Goal: Task Accomplishment & Management: Use online tool/utility

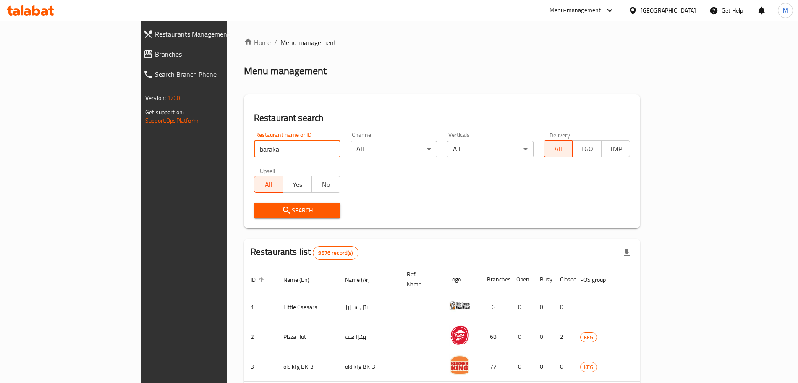
type input "Baraka DAtes"
click button "Search" at bounding box center [297, 211] width 86 height 16
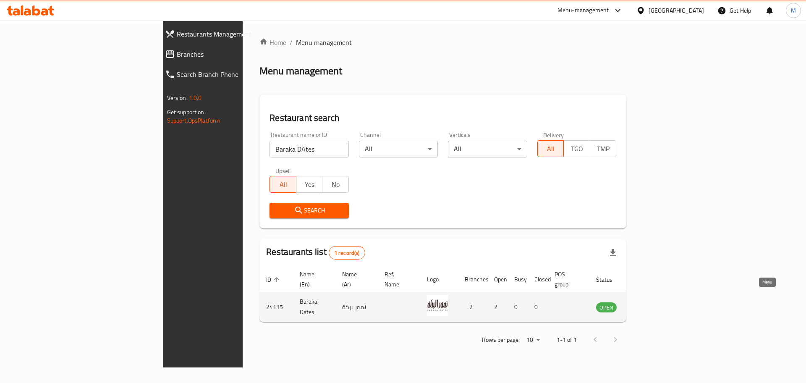
click at [656, 302] on link "enhanced table" at bounding box center [648, 307] width 16 height 10
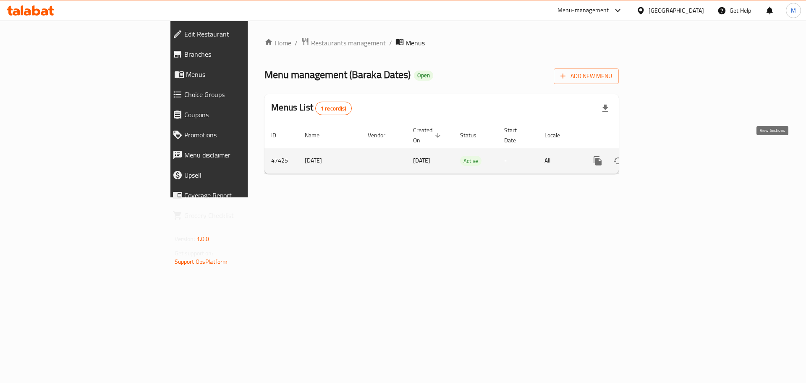
click at [662, 157] on icon "enhanced table" at bounding box center [658, 161] width 8 height 8
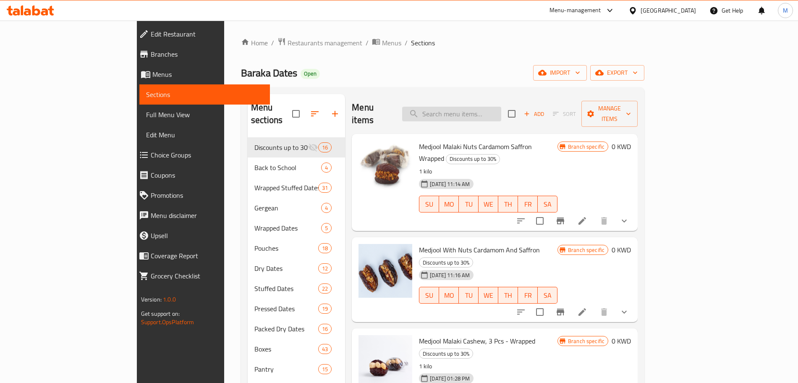
click at [476, 107] on input "search" at bounding box center [451, 114] width 99 height 15
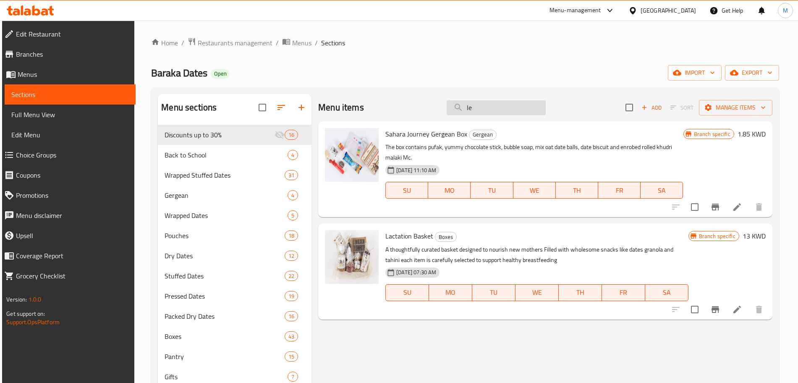
type input "l"
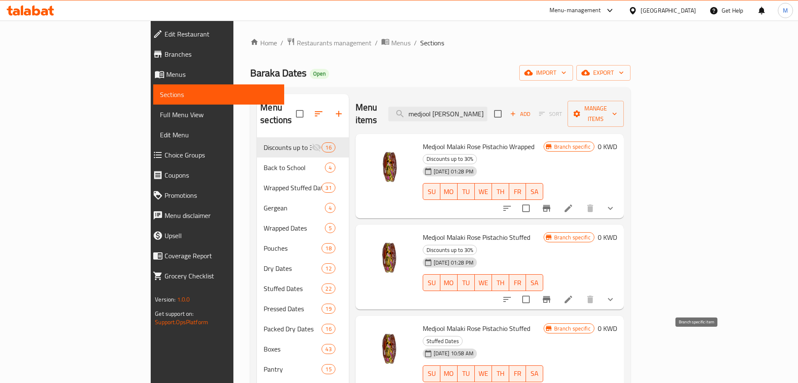
type input "medjool [PERSON_NAME] pista"
click at [550, 382] on icon "Branch-specific-item" at bounding box center [547, 390] width 8 height 7
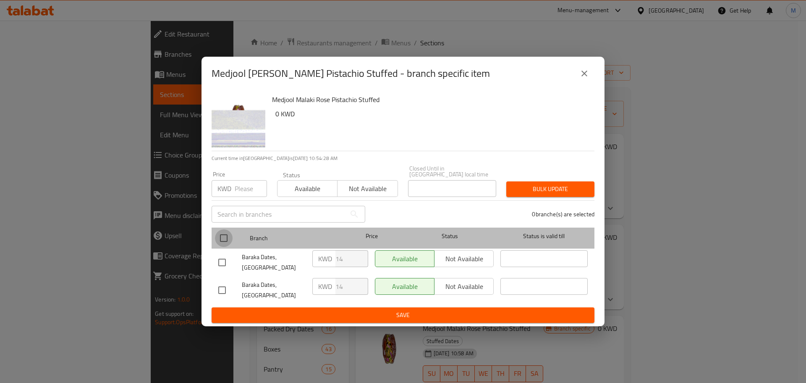
click at [223, 242] on input "checkbox" at bounding box center [224, 238] width 18 height 18
checkbox input "true"
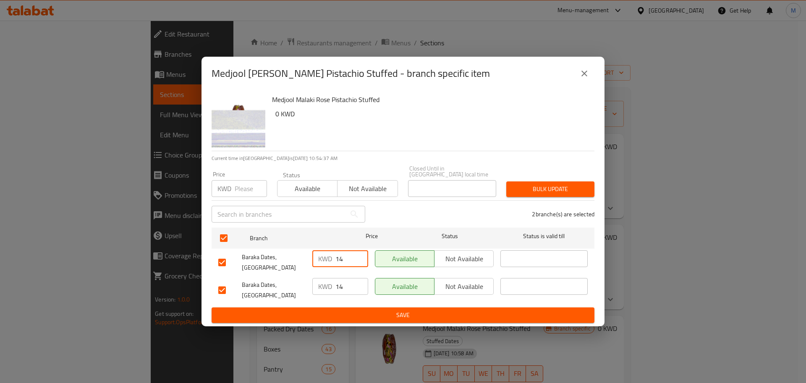
drag, startPoint x: 347, startPoint y: 263, endPoint x: 337, endPoint y: 263, distance: 9.7
click at [337, 263] on input "14" at bounding box center [351, 258] width 33 height 17
type input "0"
drag, startPoint x: 343, startPoint y: 283, endPoint x: 335, endPoint y: 283, distance: 7.1
click at [335, 283] on input "14" at bounding box center [351, 286] width 33 height 17
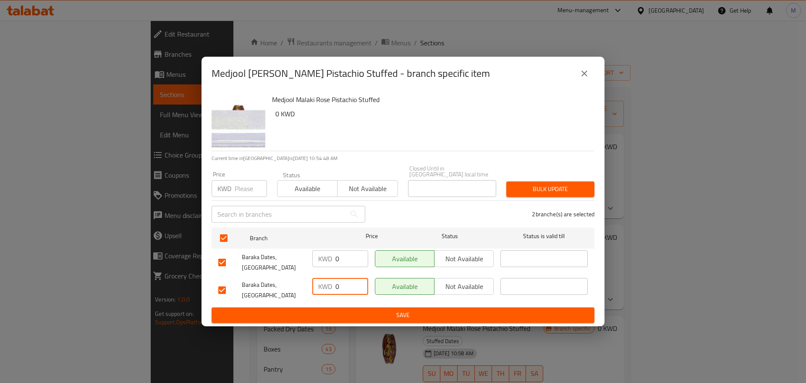
type input "0"
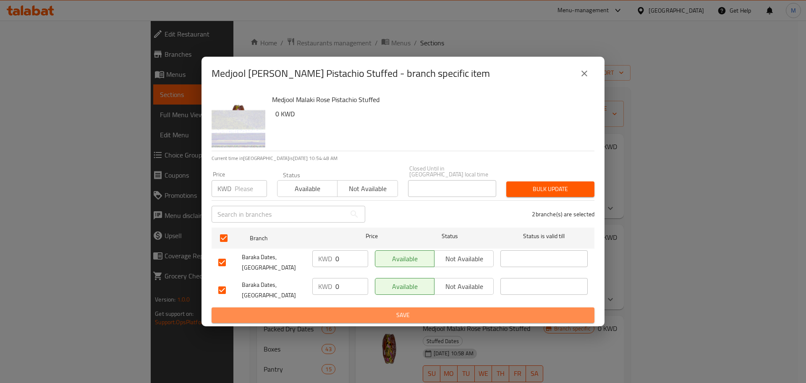
click at [403, 310] on span "Save" at bounding box center [402, 315] width 369 height 10
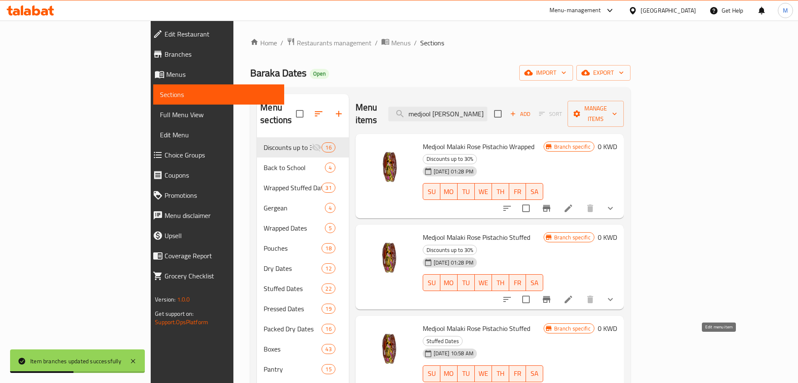
click at [573, 382] on icon at bounding box center [568, 390] width 10 height 10
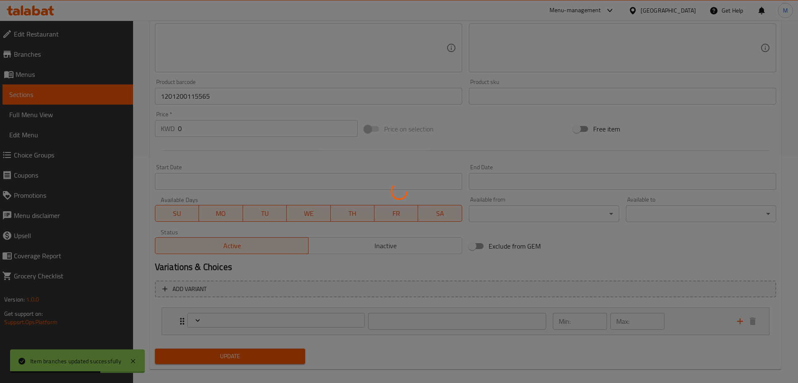
type input "اختيارك للحجم:"
type input "1"
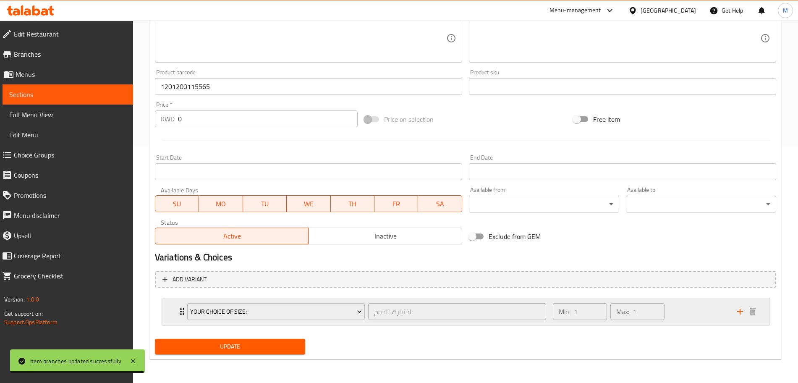
click at [183, 309] on div "Your Choice Of Size: اختيارك للحجم: ​" at bounding box center [366, 311] width 369 height 27
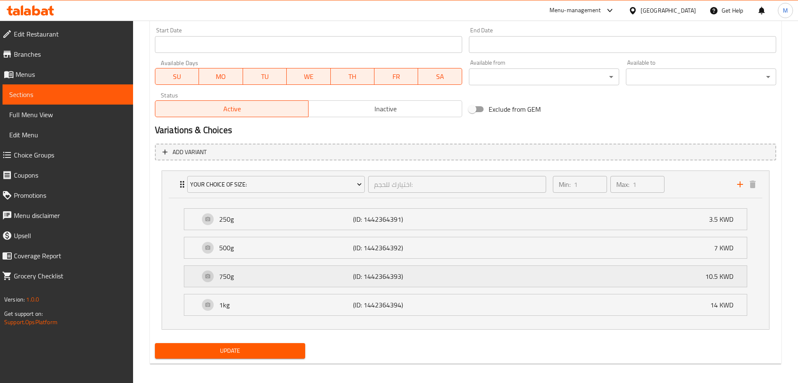
scroll to position [368, 0]
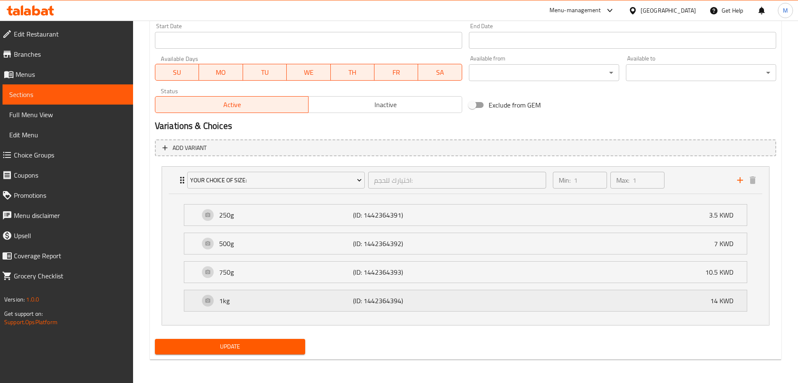
click at [391, 300] on p "(ID: 1442364394)" at bounding box center [397, 301] width 89 height 10
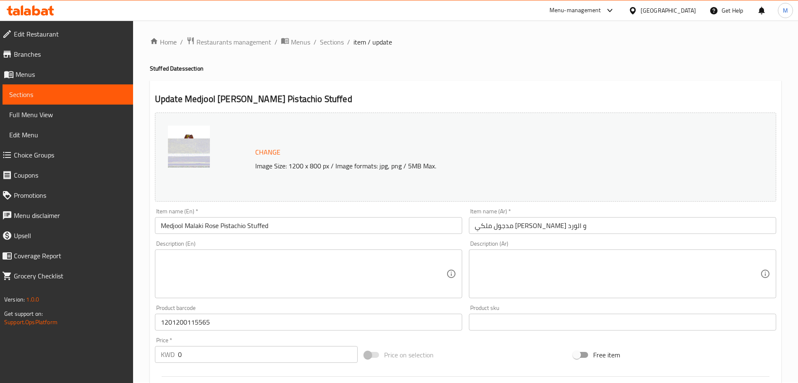
scroll to position [0, 0]
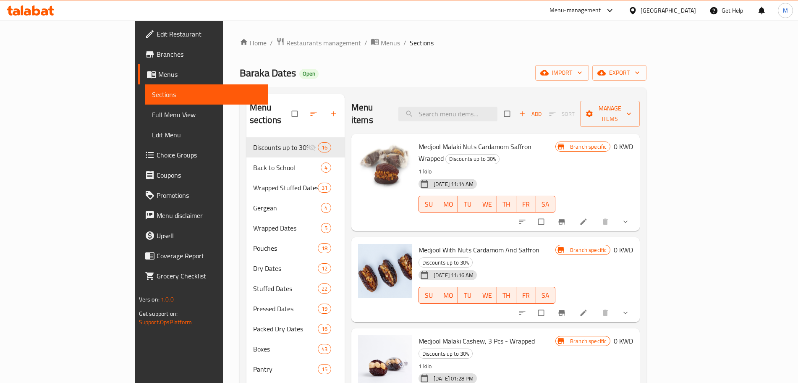
click at [157, 150] on span "Choice Groups" at bounding box center [209, 155] width 105 height 10
